Goal: Task Accomplishment & Management: Manage account settings

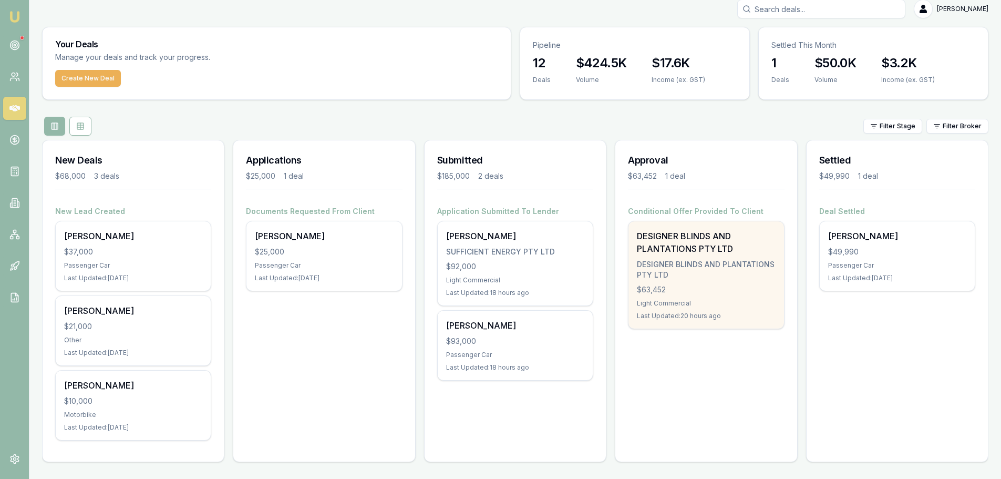
click at [699, 279] on div "DESIGNER BLINDS AND PLANTATIONS PTY LTD" at bounding box center [706, 269] width 138 height 21
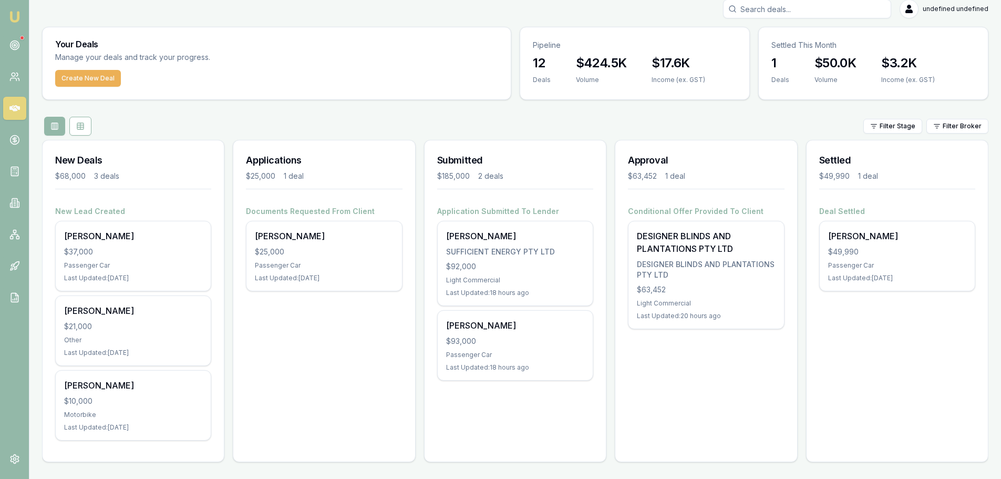
scroll to position [19, 0]
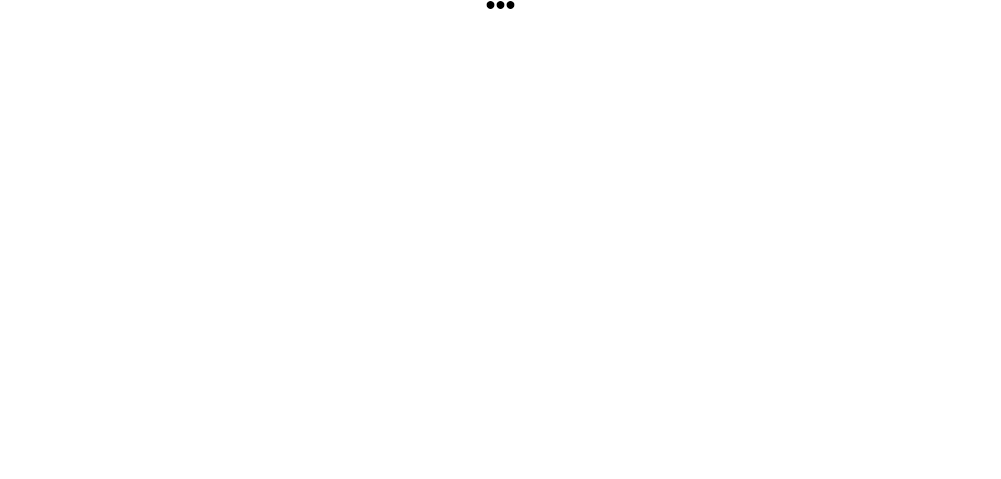
click at [708, 280] on body at bounding box center [500, 239] width 1001 height 479
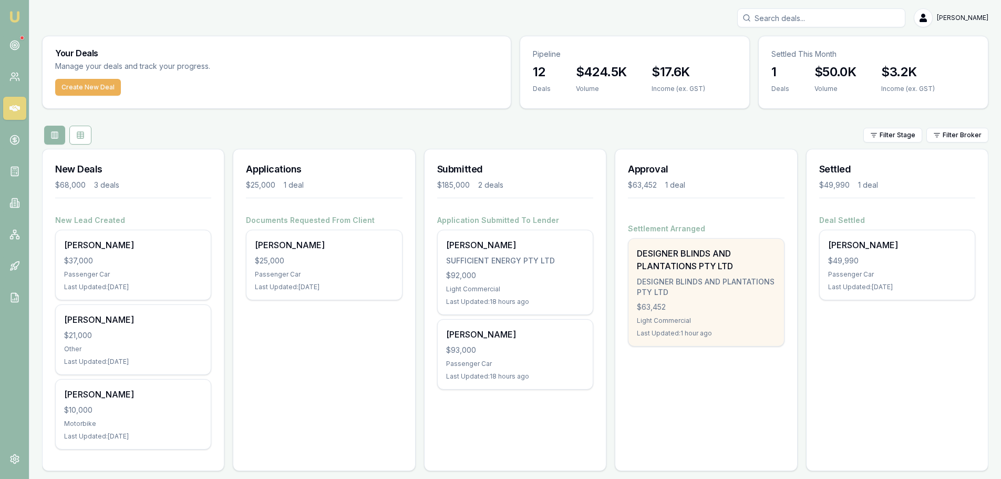
click at [704, 292] on div "DESIGNER BLINDS AND PLANTATIONS PTY LTD" at bounding box center [706, 286] width 138 height 21
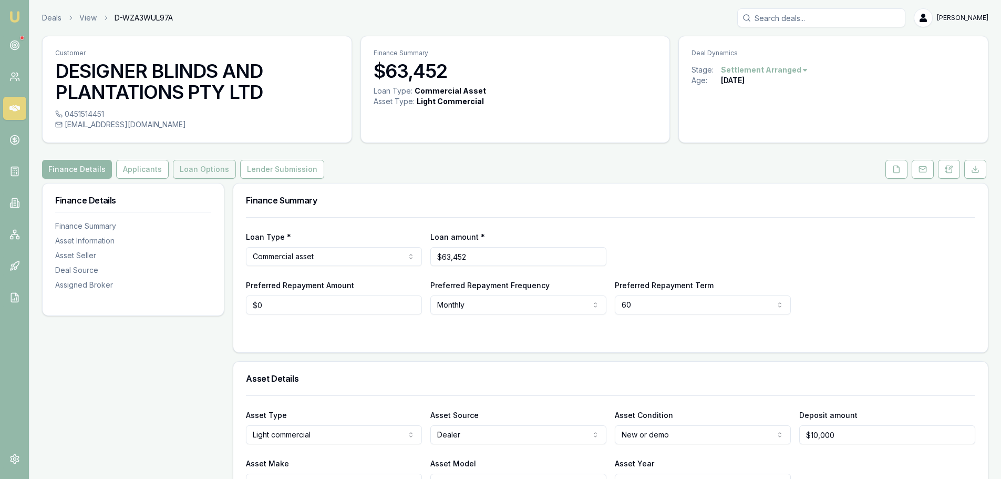
click at [193, 169] on button "Loan Options" at bounding box center [204, 169] width 63 height 19
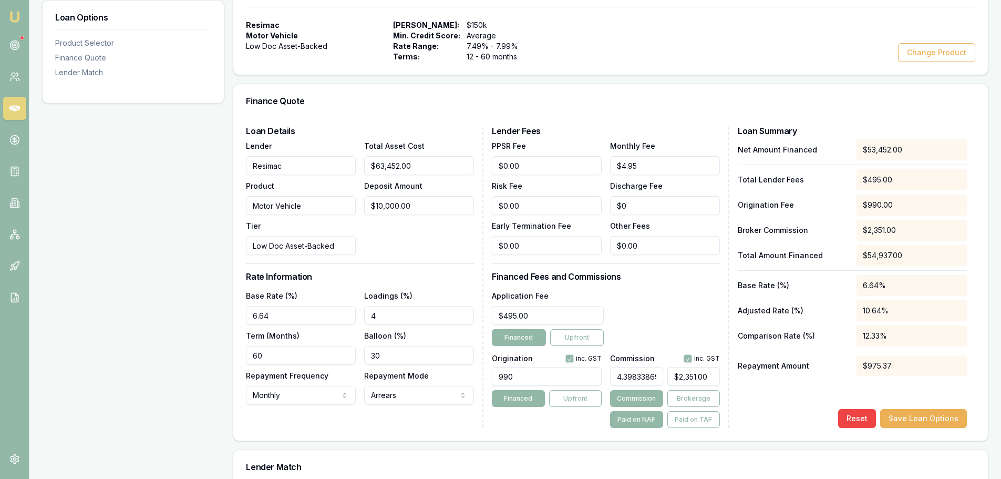
scroll to position [263, 0]
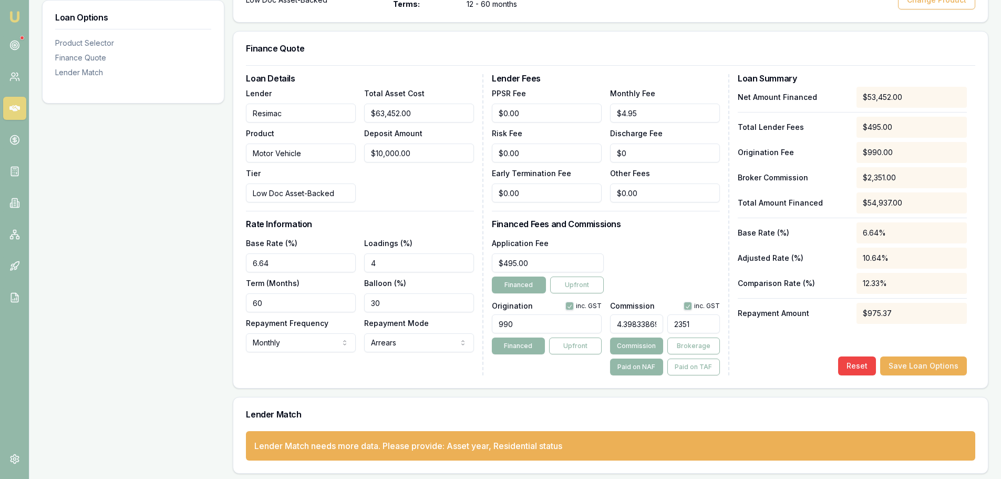
click at [709, 325] on input "2351" at bounding box center [693, 323] width 53 height 19
type input "2351."
type input "4.3998353663099605"
type input "2351.8"
type input "4.399985033300906"
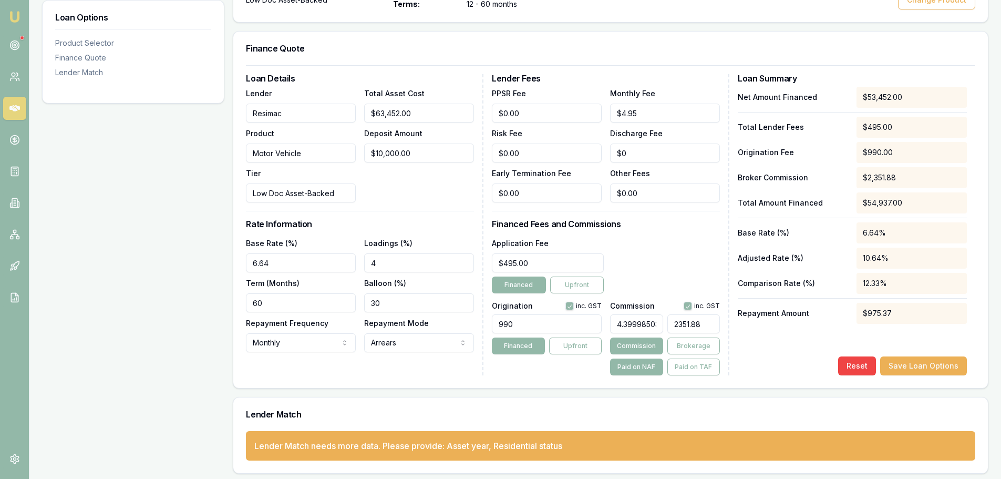
type input "$2,351.88"
click at [670, 227] on h3 "Financed Fees and Commissions" at bounding box center [606, 224] width 228 height 8
click at [647, 267] on div "Application Fee $495.00 Financed Upfront" at bounding box center [606, 264] width 228 height 57
click at [927, 367] on button "Save Loan Options" at bounding box center [923, 365] width 87 height 19
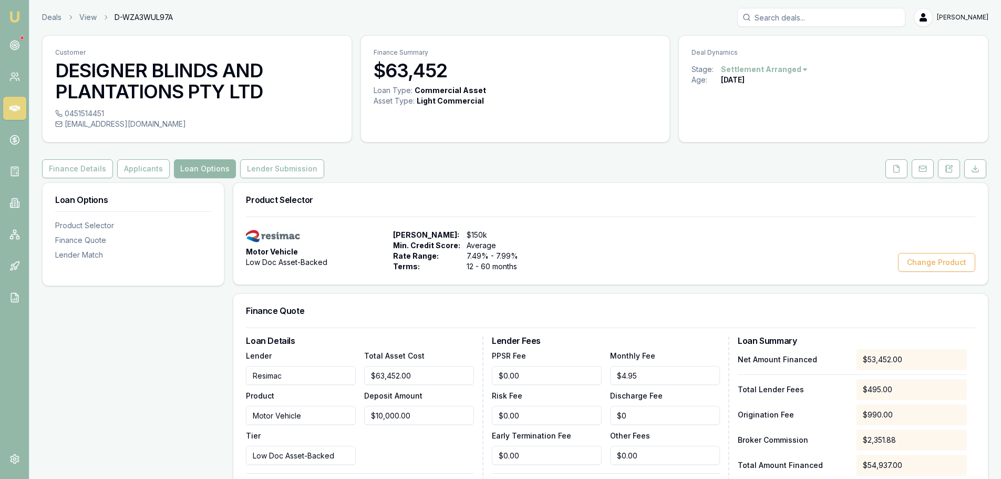
scroll to position [0, 0]
click at [278, 166] on button "Lender Submission" at bounding box center [282, 169] width 84 height 19
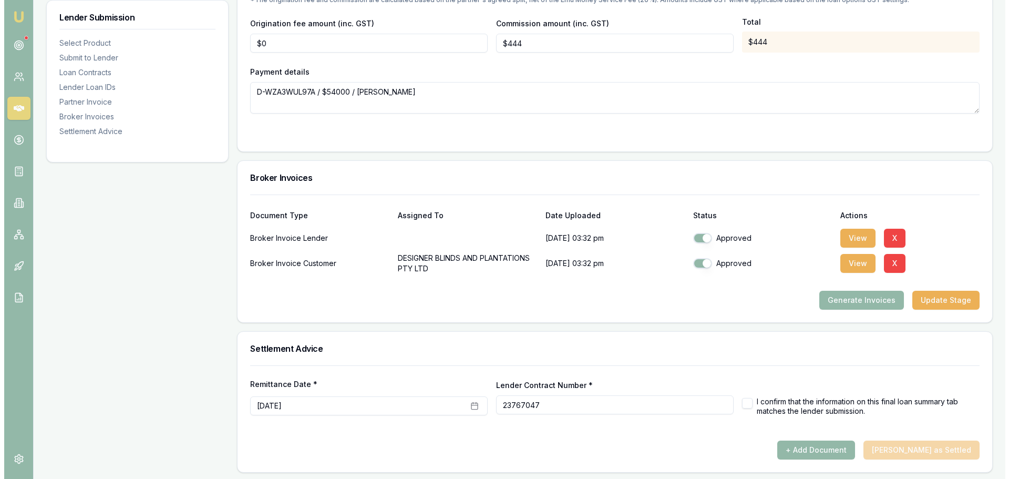
scroll to position [1058, 0]
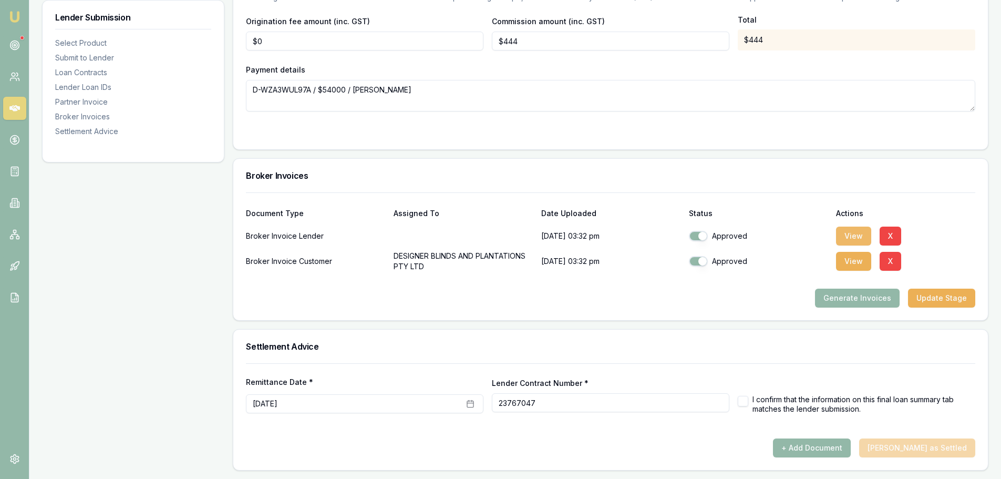
click at [847, 238] on button "View" at bounding box center [853, 235] width 35 height 19
click at [896, 235] on button "X" at bounding box center [891, 235] width 22 height 19
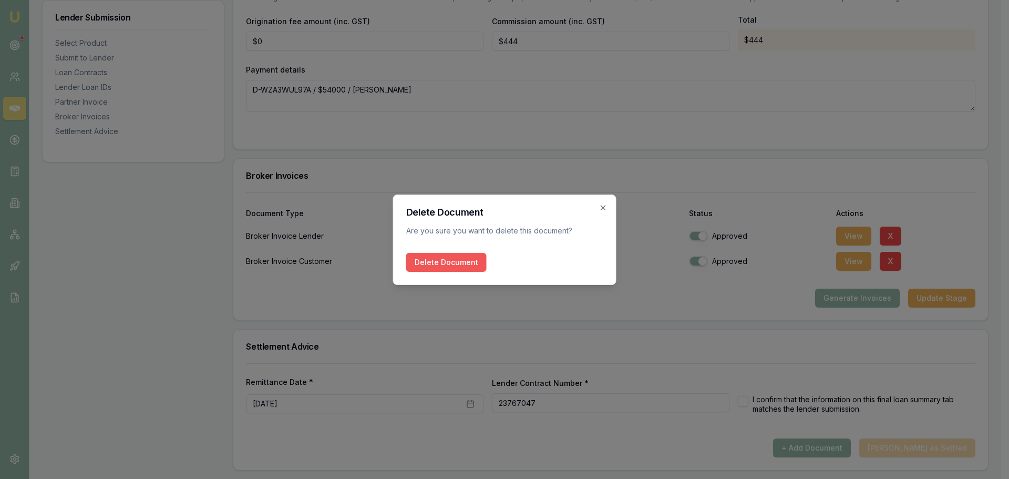
click at [449, 266] on button "Delete Document" at bounding box center [446, 262] width 80 height 19
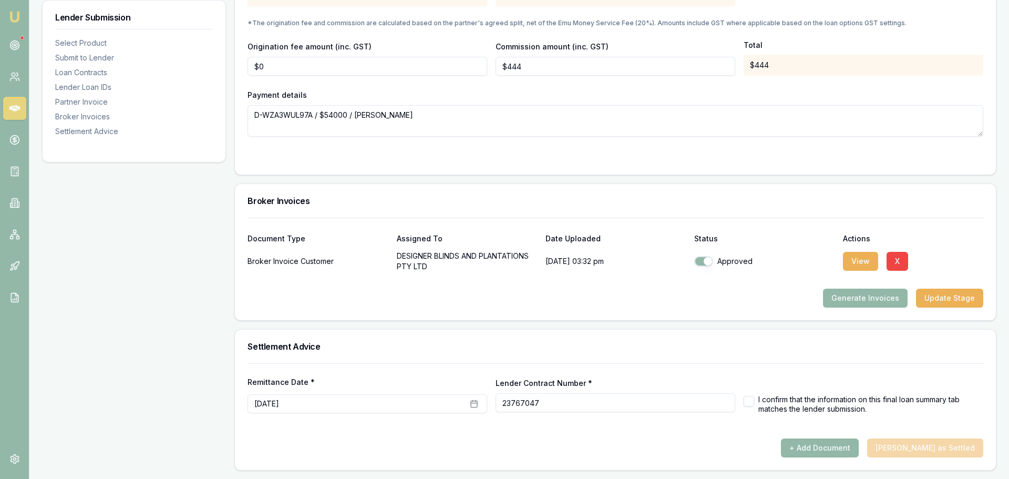
scroll to position [1033, 0]
click at [864, 297] on button "Generate Invoices" at bounding box center [857, 297] width 85 height 19
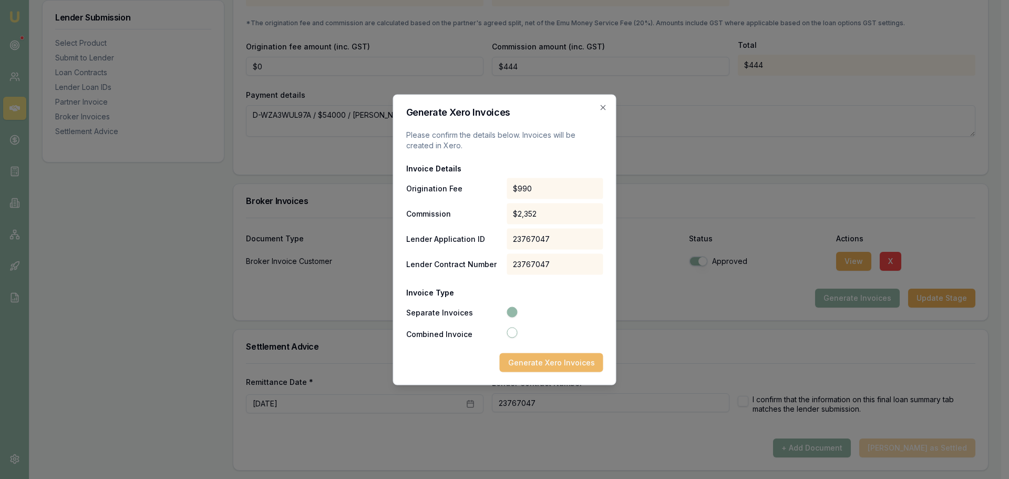
click at [534, 365] on button "Generate Xero Invoices" at bounding box center [552, 362] width 104 height 19
click at [602, 107] on icon "button" at bounding box center [603, 107] width 8 height 8
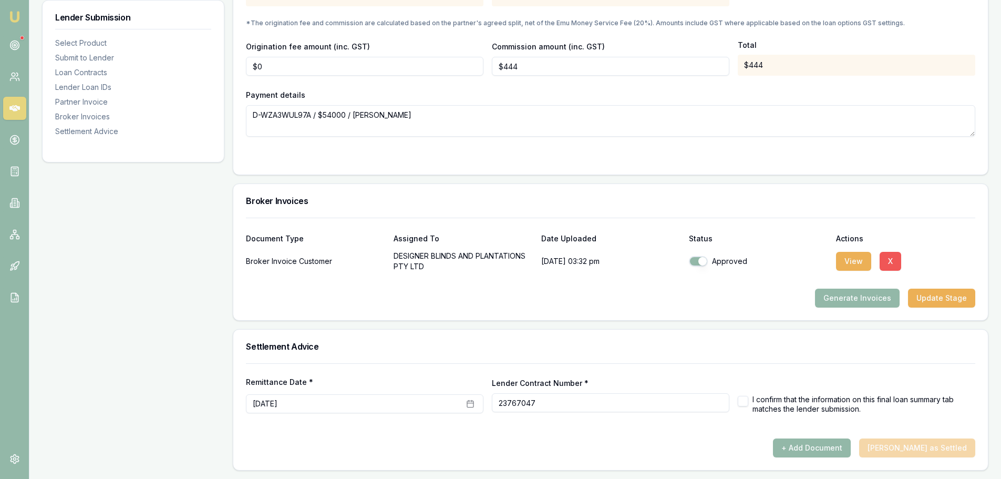
click at [889, 257] on button "X" at bounding box center [891, 261] width 22 height 19
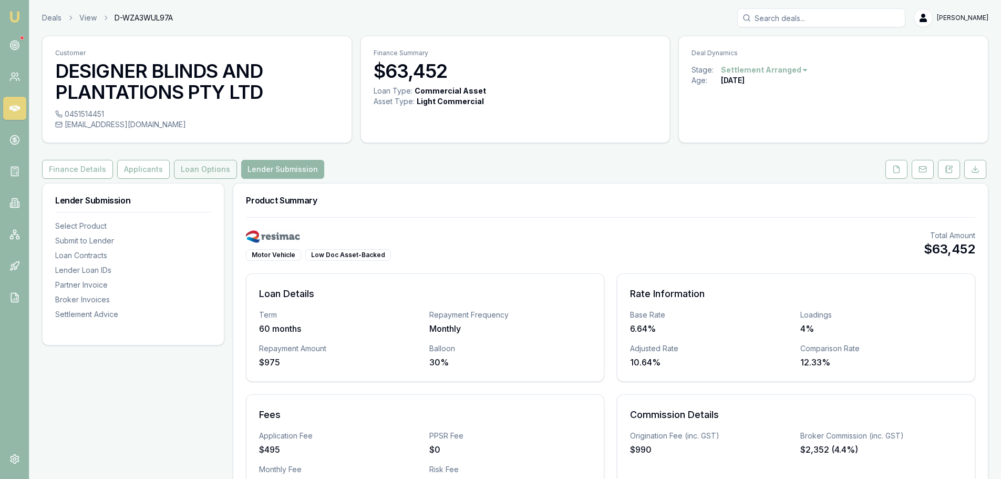
drag, startPoint x: 192, startPoint y: 171, endPoint x: 209, endPoint y: 172, distance: 16.8
click at [192, 171] on button "Loan Options" at bounding box center [205, 169] width 63 height 19
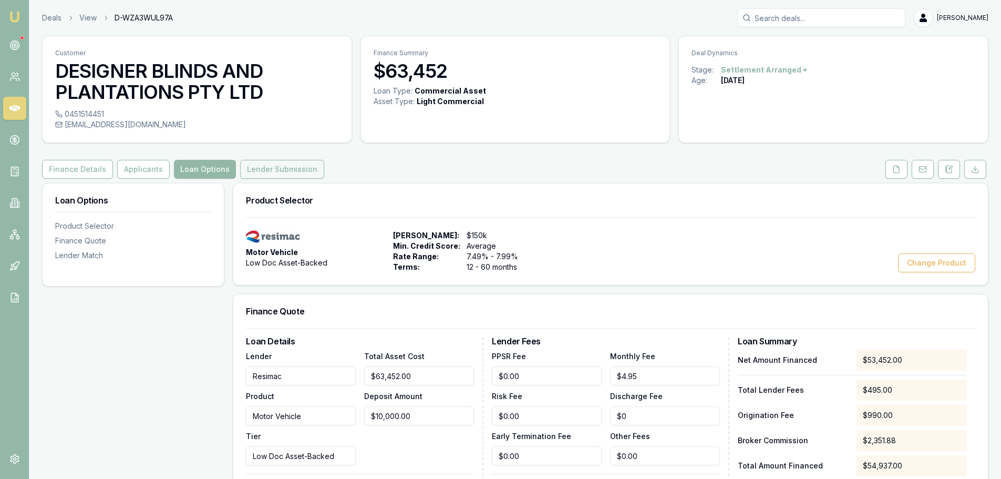
click at [273, 168] on button "Lender Submission" at bounding box center [282, 169] width 84 height 19
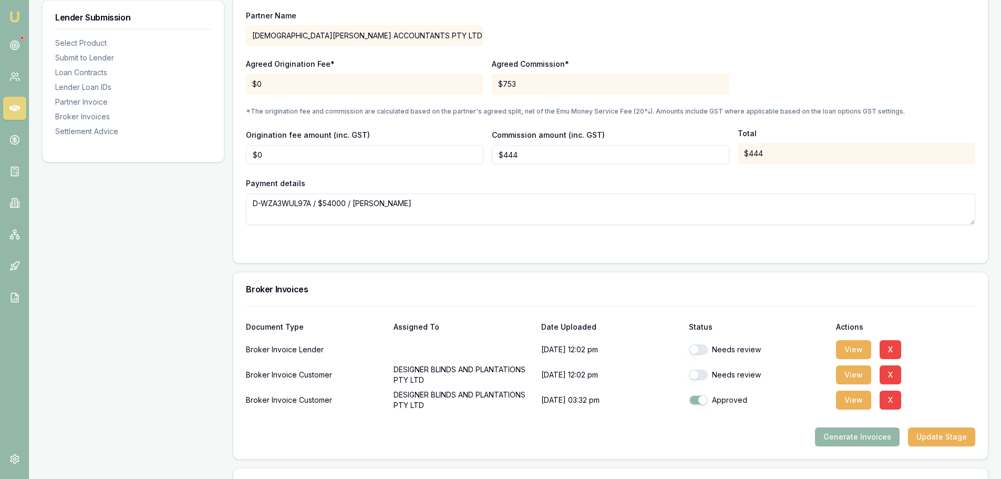
scroll to position [1051, 0]
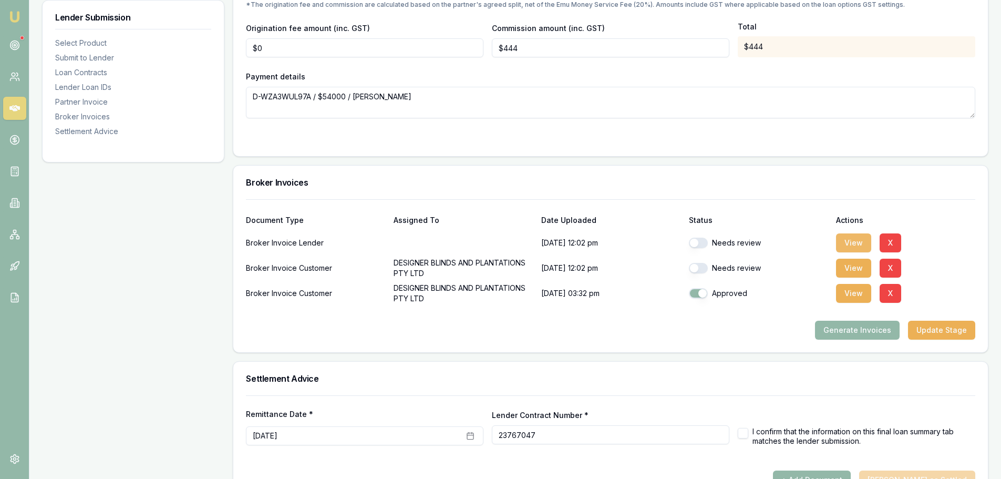
click at [850, 240] on button "View" at bounding box center [853, 242] width 35 height 19
click at [696, 267] on button "button" at bounding box center [698, 268] width 19 height 11
checkbox input "true"
click at [697, 242] on button "button" at bounding box center [698, 243] width 19 height 11
checkbox input "true"
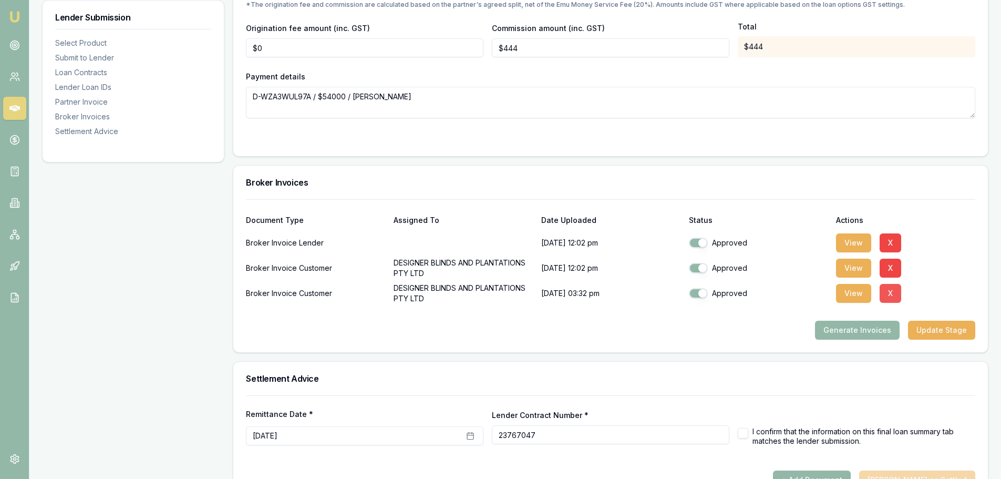
click at [890, 292] on button "X" at bounding box center [891, 293] width 22 height 19
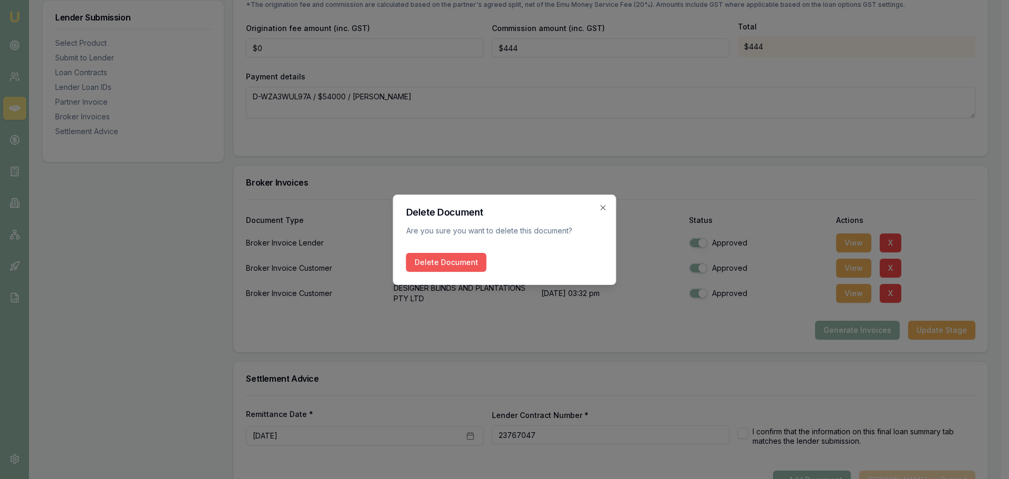
click at [457, 261] on button "Delete Document" at bounding box center [446, 262] width 80 height 19
